Goal: Information Seeking & Learning: Learn about a topic

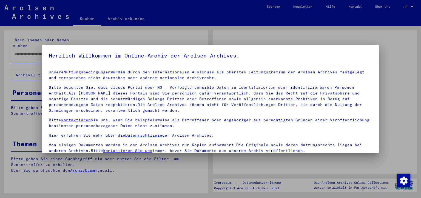
type input "********"
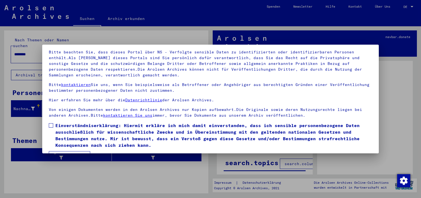
scroll to position [47, 0]
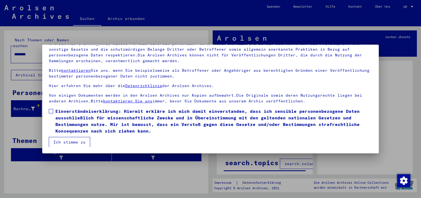
drag, startPoint x: 48, startPoint y: 110, endPoint x: 55, endPoint y: 123, distance: 14.5
click at [48, 111] on mat-dialog-content "Unsere Nutzungsbedingungen wurden durch den Internationalen Ausschuss als obers…" at bounding box center [210, 82] width 337 height 129
click at [52, 111] on span at bounding box center [51, 111] width 4 height 4
click at [68, 141] on button "Ich stimme zu" at bounding box center [69, 142] width 41 height 10
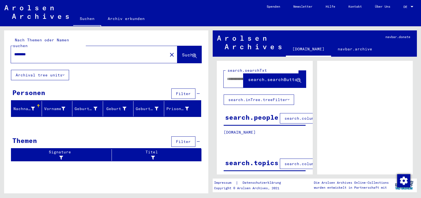
click at [277, 100] on button "search.inTree.treeFilter" at bounding box center [259, 100] width 70 height 10
click at [297, 116] on span "search.columnFilter.filter" at bounding box center [316, 118] width 64 height 5
drag, startPoint x: 309, startPoint y: 122, endPoint x: 314, endPoint y: 152, distance: 30.2
click at [314, 57] on div "search.searchTxt search.searchButton search.inTree.treeFilter search.people sea…" at bounding box center [315, 57] width 204 height 0
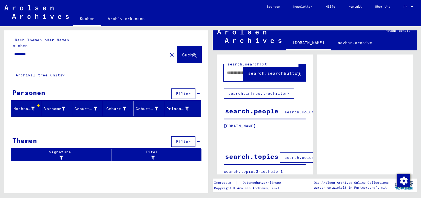
scroll to position [0, 0]
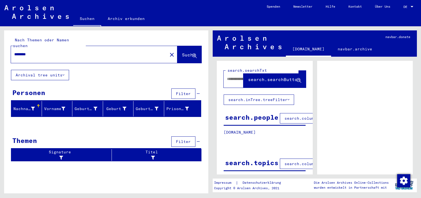
click at [271, 98] on button "search.inTree.treeFilter" at bounding box center [259, 100] width 70 height 10
drag, startPoint x: 282, startPoint y: 98, endPoint x: 288, endPoint y: 109, distance: 12.3
click at [284, 100] on button "search.inTree.treeFilter" at bounding box center [259, 100] width 70 height 10
click at [290, 116] on span "search.columnFilter.filter" at bounding box center [316, 118] width 64 height 5
click at [344, 49] on link "navbar.archive" at bounding box center [355, 48] width 48 height 13
